Goal: Find specific page/section: Find specific page/section

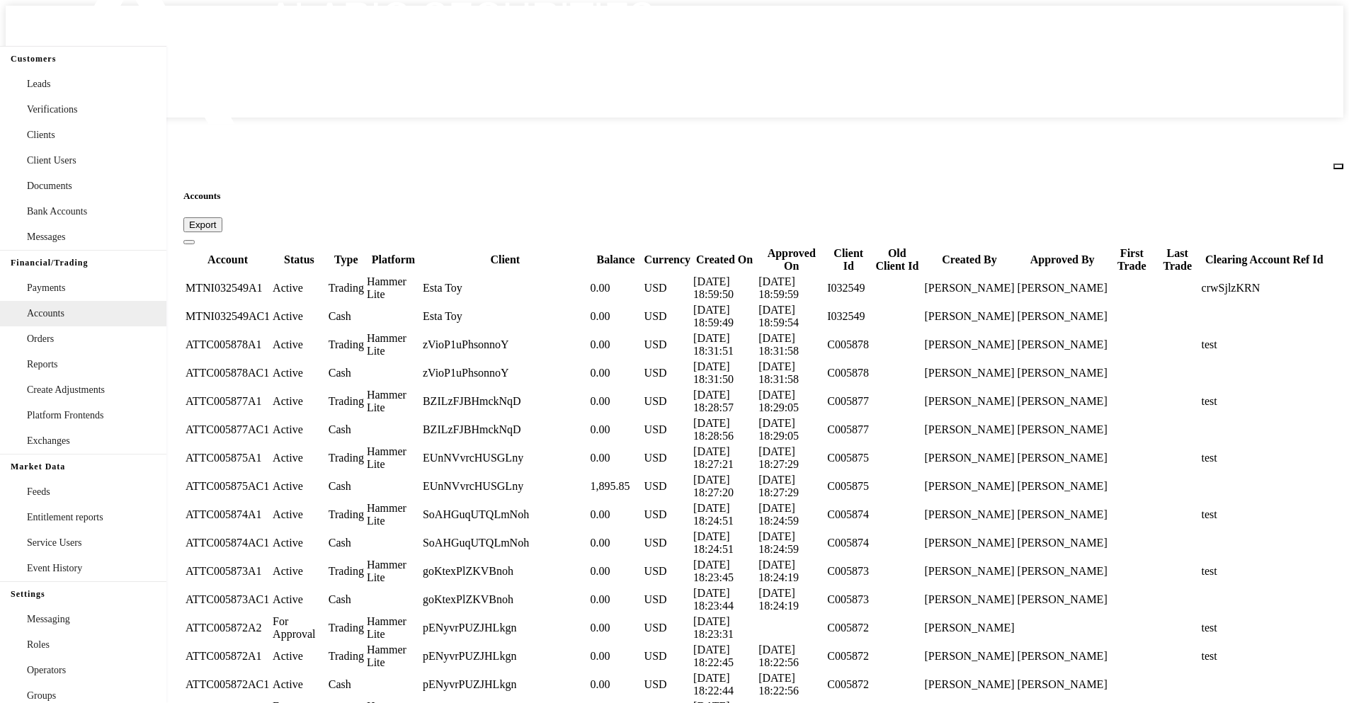
click at [217, 219] on span "Export" at bounding box center [203, 224] width 28 height 11
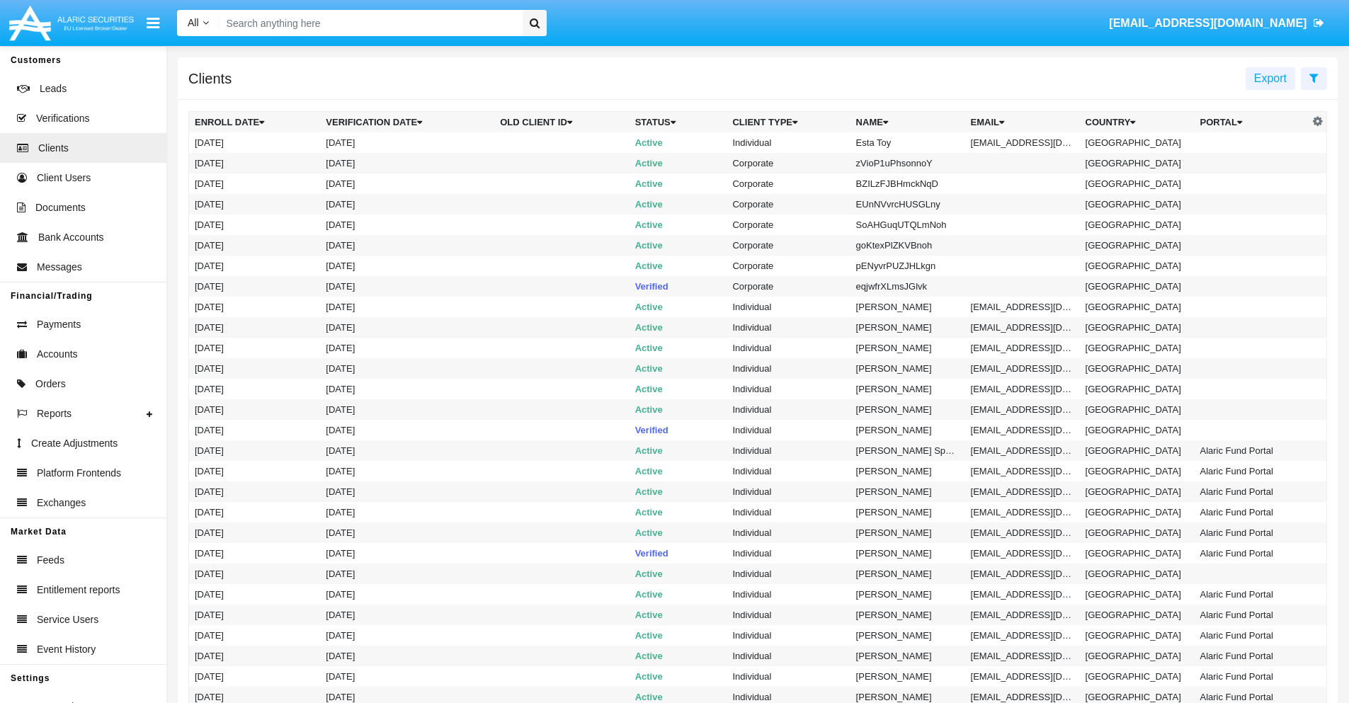
click at [1270, 78] on span "Export" at bounding box center [1270, 78] width 33 height 12
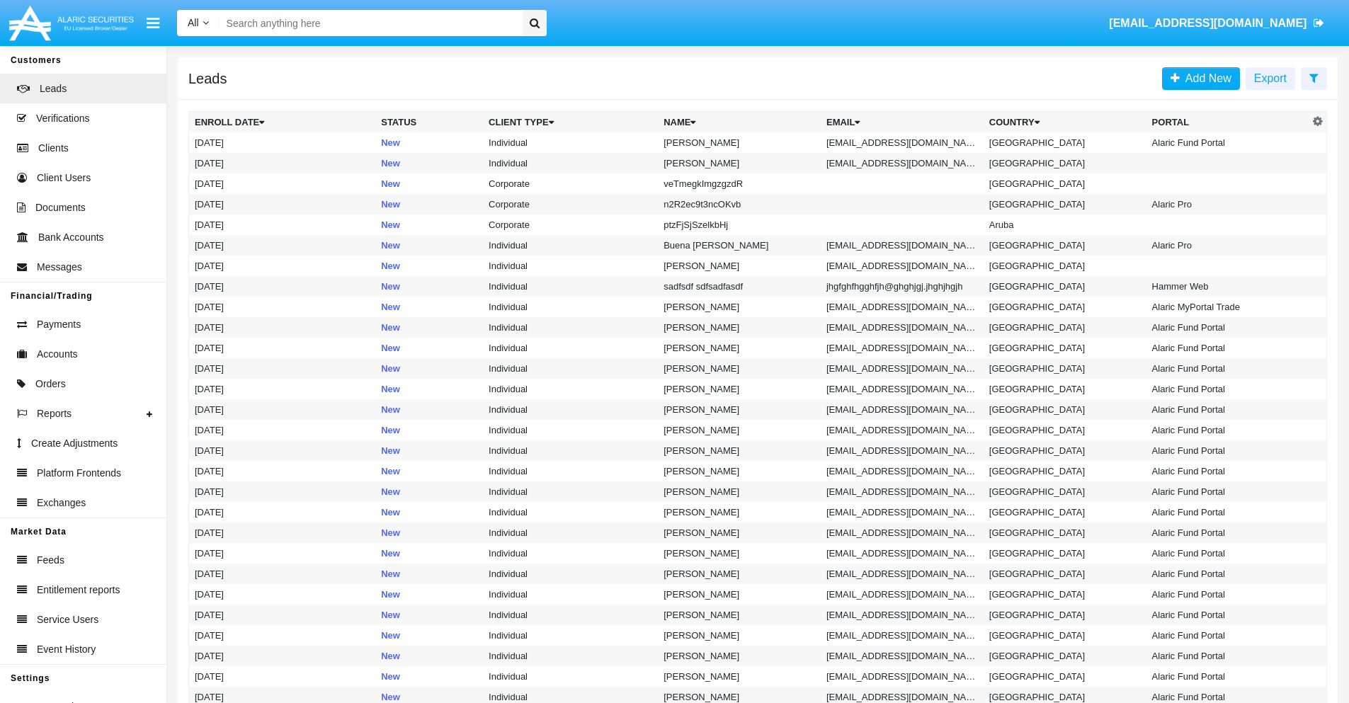
click at [1270, 78] on span "Export" at bounding box center [1270, 78] width 33 height 12
